Goal: Information Seeking & Learning: Learn about a topic

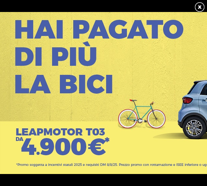
scroll to position [50, 0]
click at [199, 6] on link at bounding box center [199, 7] width 11 height 11
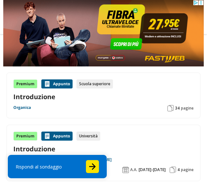
scroll to position [0, 0]
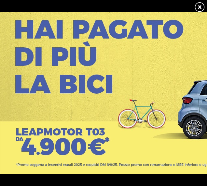
click at [18, 62] on link at bounding box center [103, 125] width 207 height 227
click at [200, 3] on link at bounding box center [199, 7] width 11 height 11
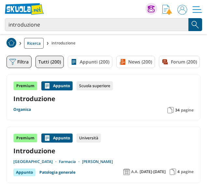
click at [18, 61] on button "Filtra 0" at bounding box center [18, 62] width 25 height 12
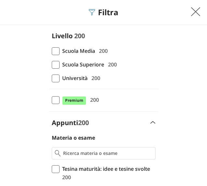
click at [55, 63] on span at bounding box center [56, 65] width 8 height 8
click at [52, 65] on input "Scuola Superiore 200" at bounding box center [52, 65] width 0 height 0
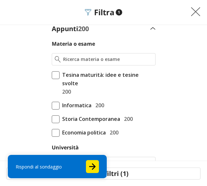
scroll to position [92, 0]
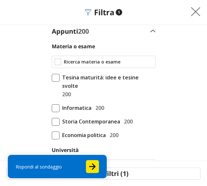
click at [94, 64] on input "Materia o esame" at bounding box center [108, 62] width 89 height 6
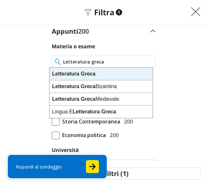
click at [105, 74] on div "Letteratura Greca" at bounding box center [100, 74] width 103 height 13
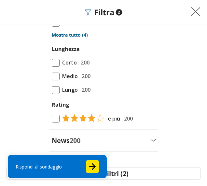
scroll to position [599, 0]
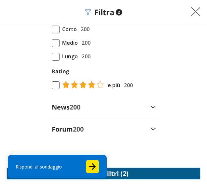
type input "Letteratura Greca"
click at [139, 170] on button "Applica filtri (2)" at bounding box center [103, 174] width 194 height 12
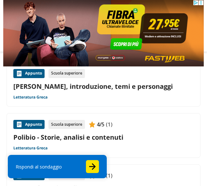
scroll to position [266, 0]
